Goal: Information Seeking & Learning: Find specific fact

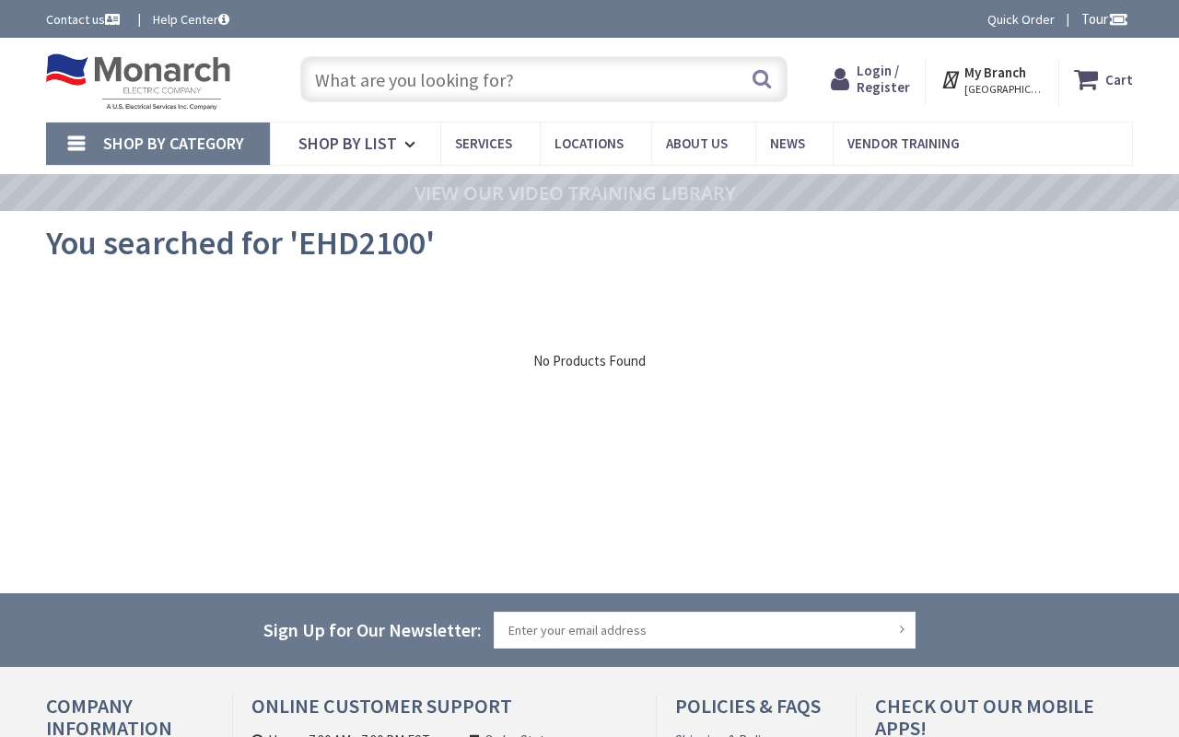
type input "Cannon Ct, Tyler, TX 75702, USA"
